Goal: Information Seeking & Learning: Check status

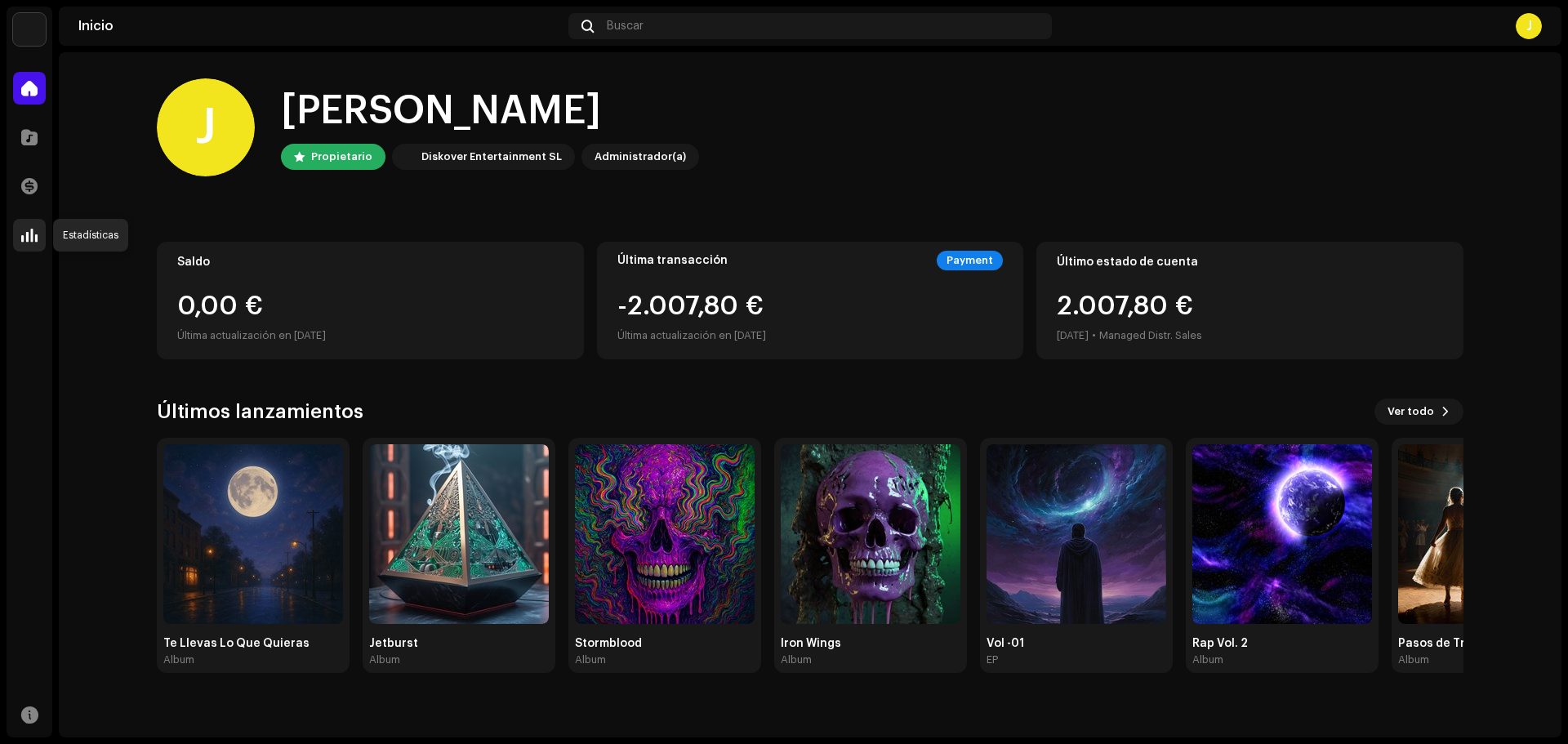
click at [24, 240] on span at bounding box center [29, 235] width 16 height 13
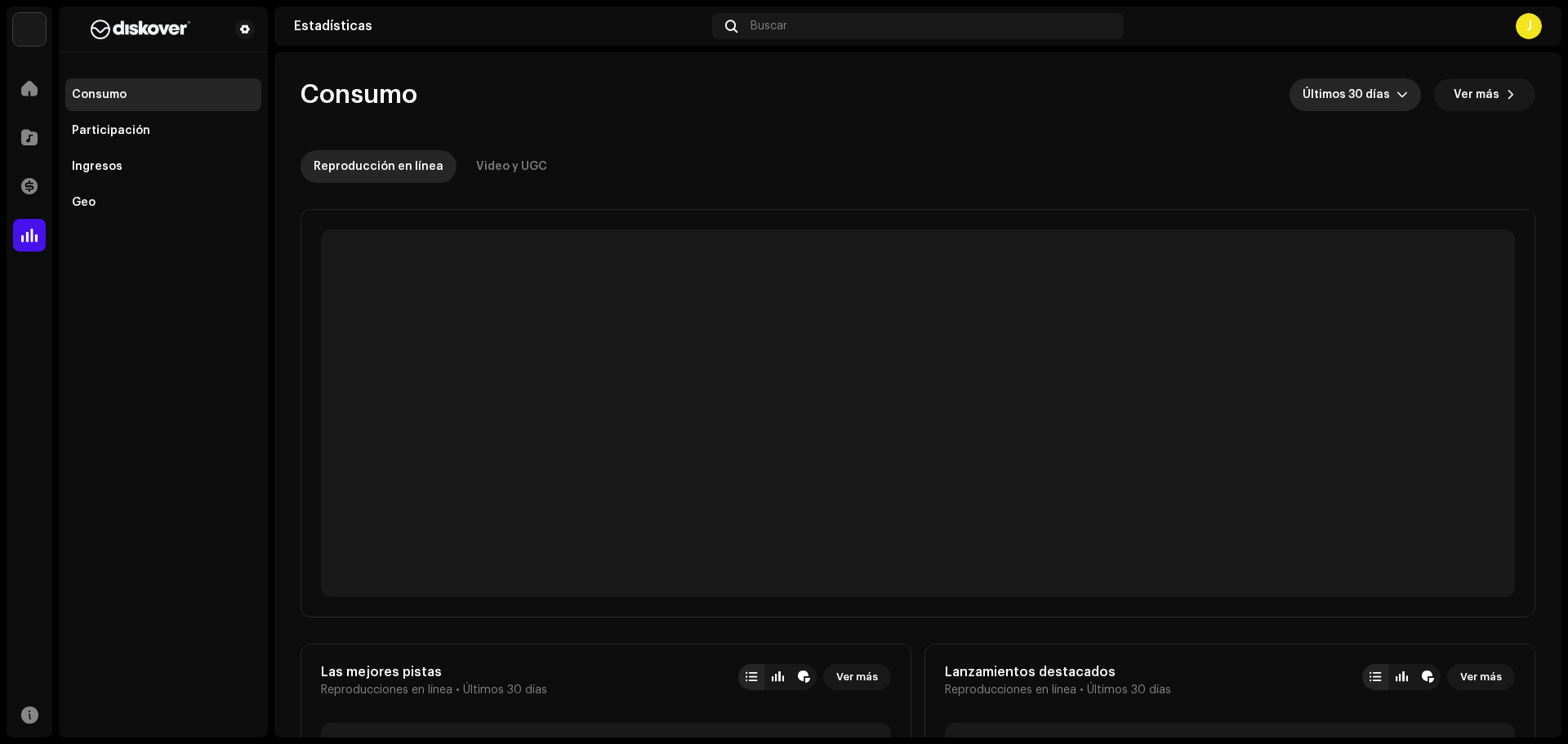
click at [1382, 94] on span "Últimos 30 días" at bounding box center [1350, 94] width 94 height 33
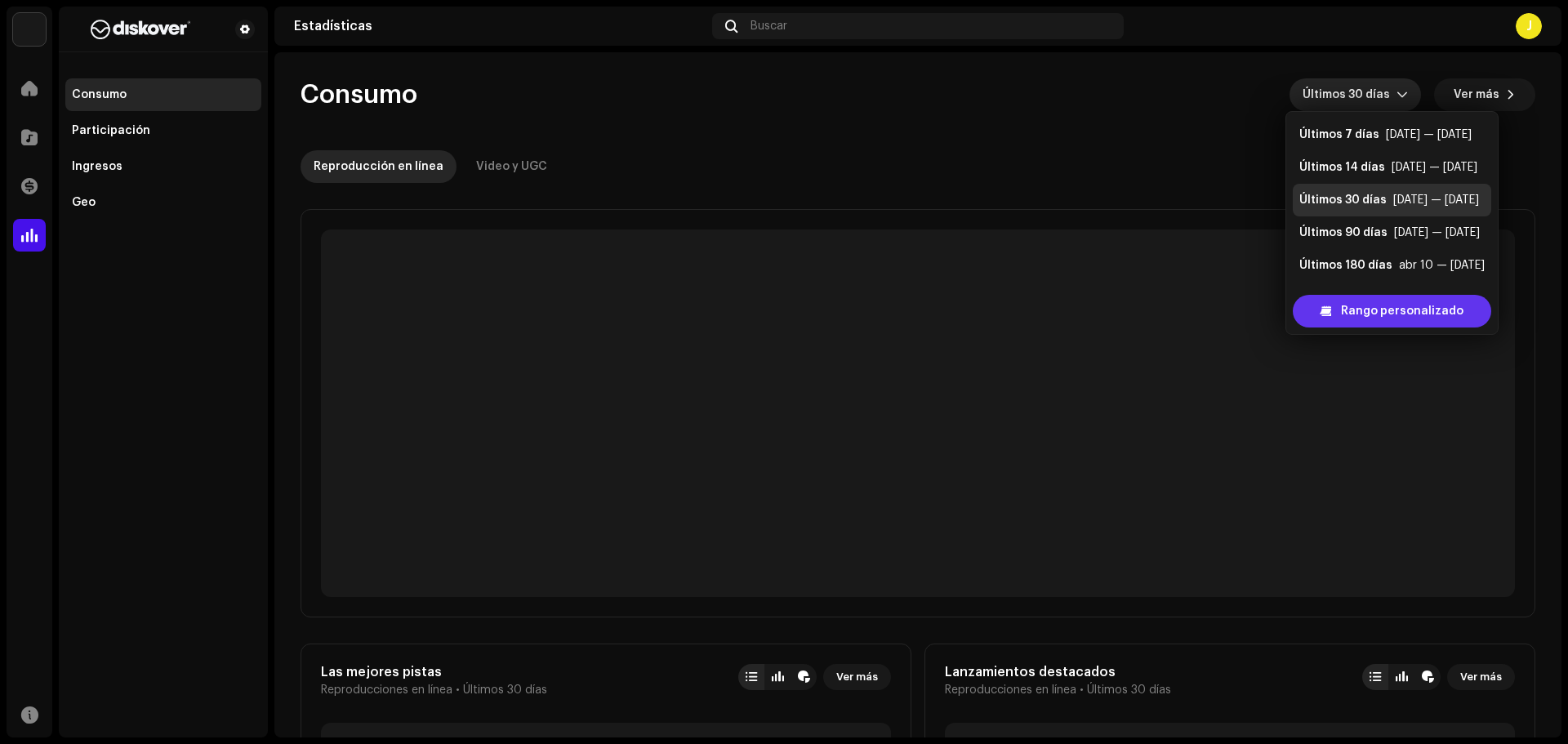
scroll to position [26, 0]
click at [1365, 317] on span "Rango personalizado" at bounding box center [1402, 311] width 123 height 33
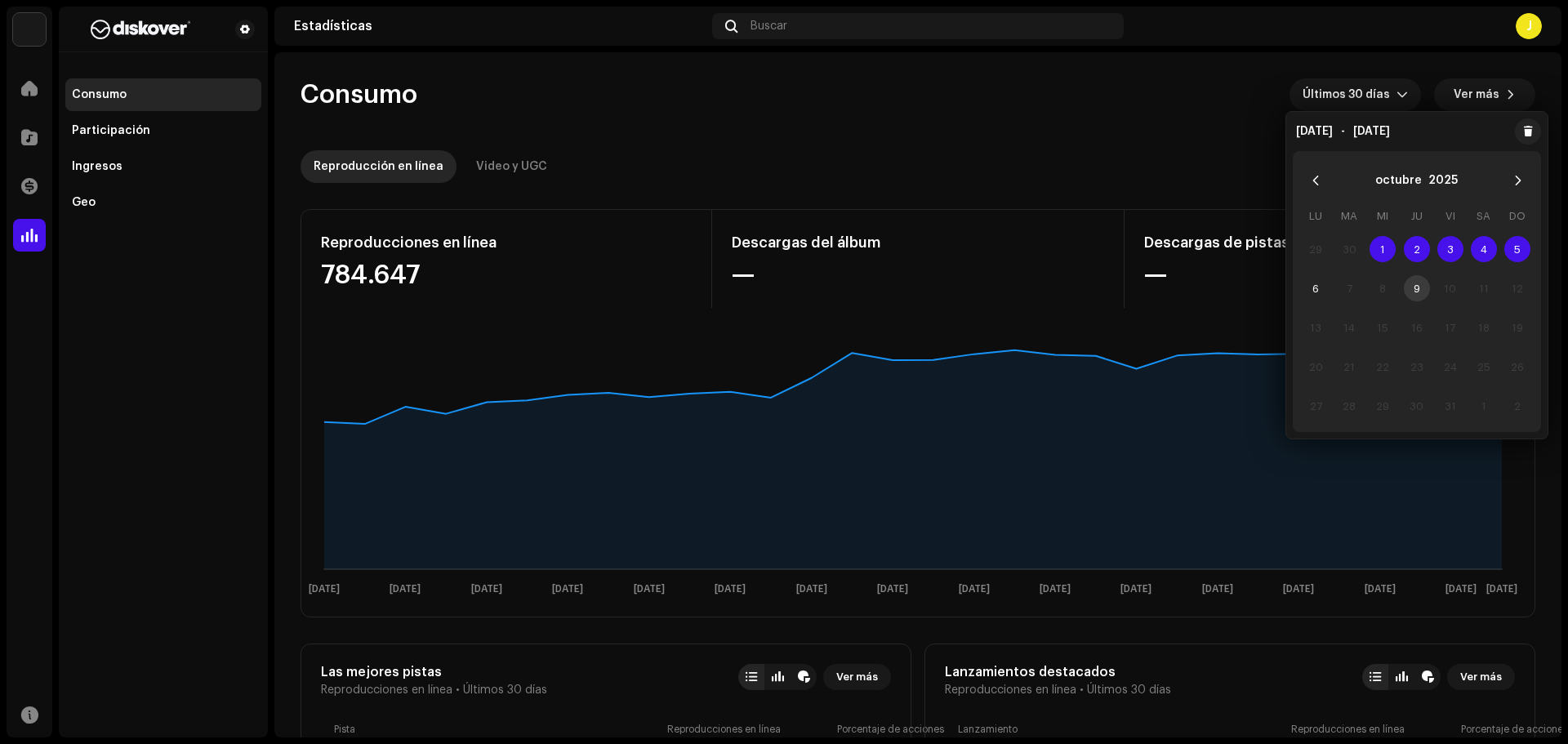
click at [1377, 251] on span "1" at bounding box center [1382, 249] width 26 height 26
click at [1319, 291] on span "6" at bounding box center [1315, 288] width 26 height 26
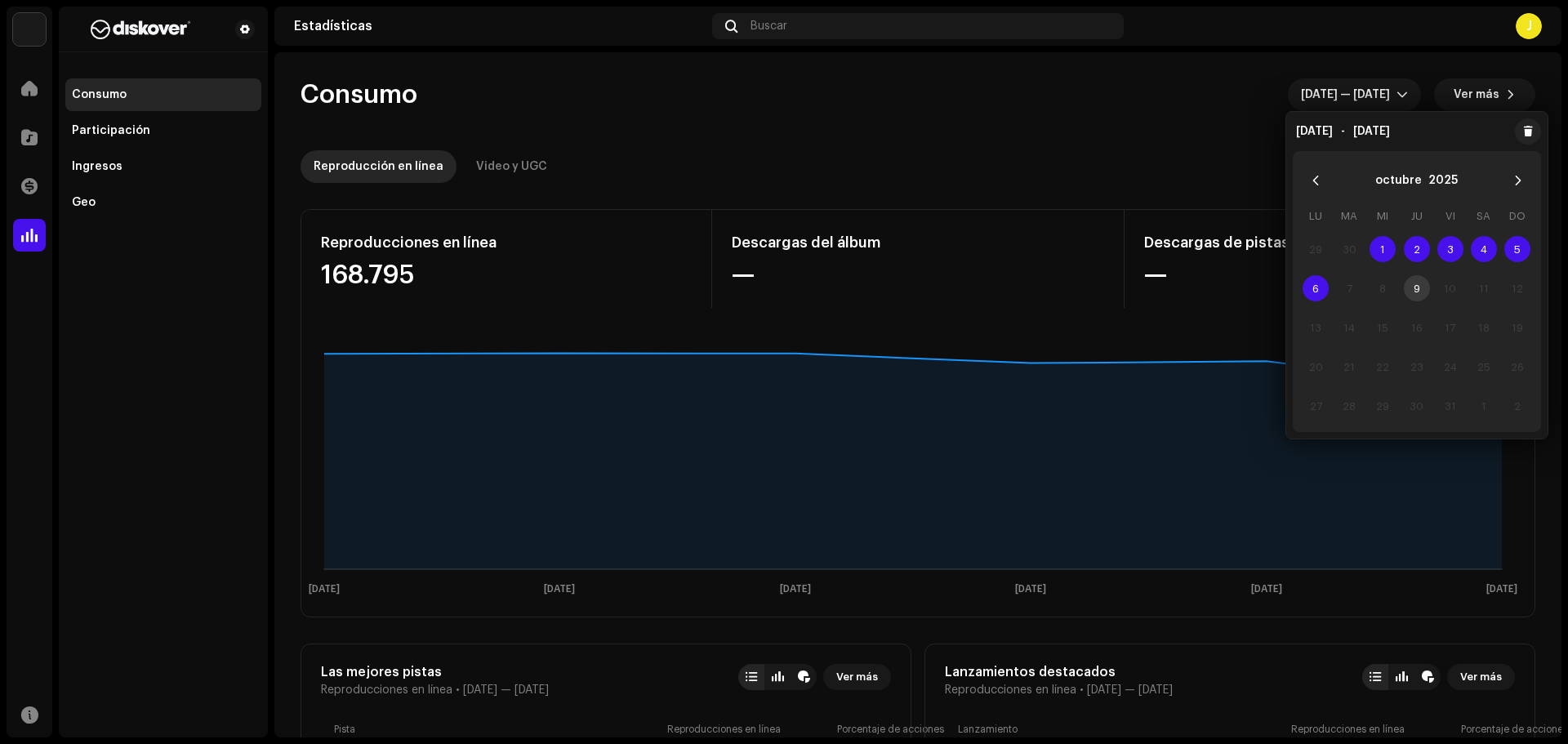
click at [1524, 26] on div "J" at bounding box center [1528, 26] width 26 height 26
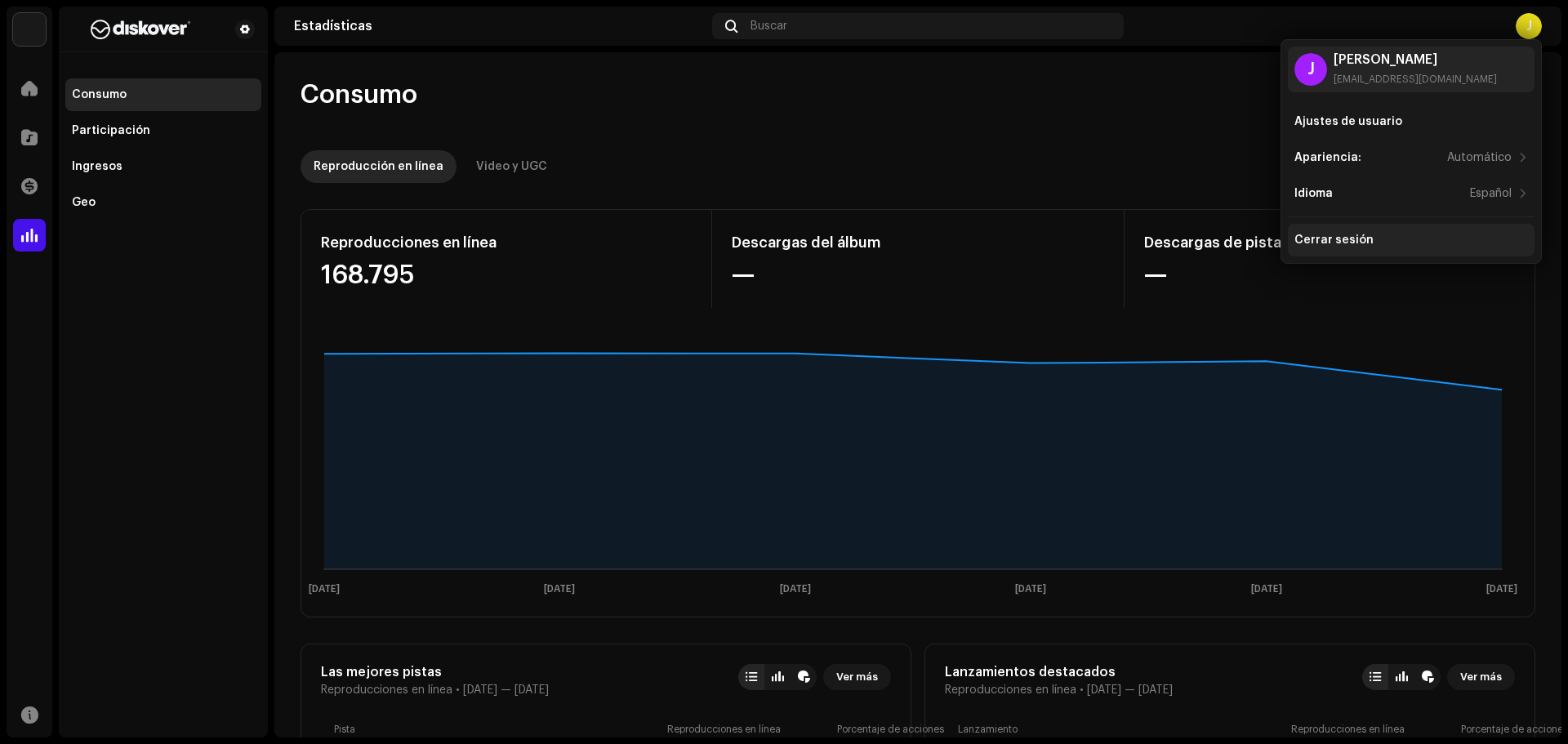
click at [1330, 247] on div "Cerrar sesión" at bounding box center [1411, 240] width 247 height 33
